Goal: Transaction & Acquisition: Book appointment/travel/reservation

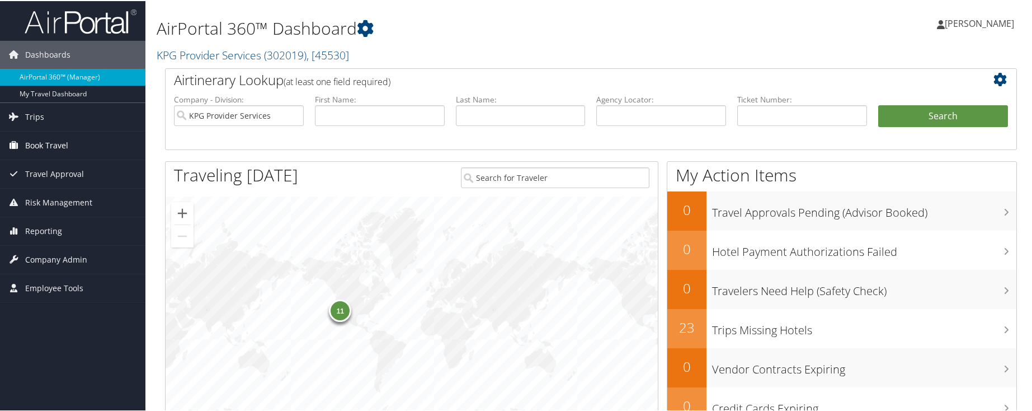
click at [50, 136] on span "Book Travel" at bounding box center [46, 144] width 43 height 28
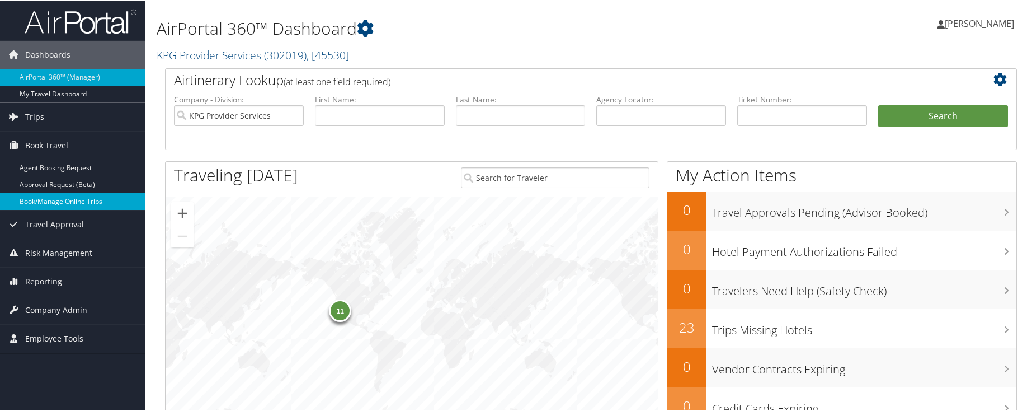
click at [60, 205] on link "Book/Manage Online Trips" at bounding box center [72, 200] width 145 height 17
